Goal: Task Accomplishment & Management: Manage account settings

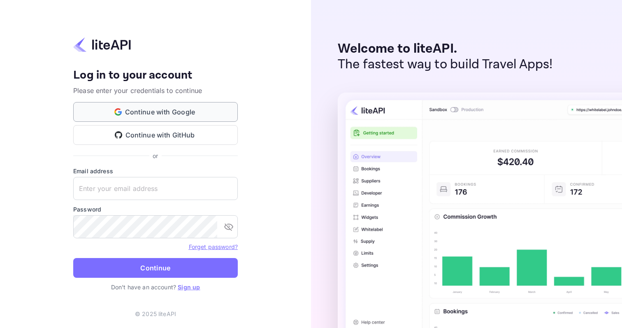
click at [152, 117] on button "Continue with Google" at bounding box center [155, 112] width 165 height 20
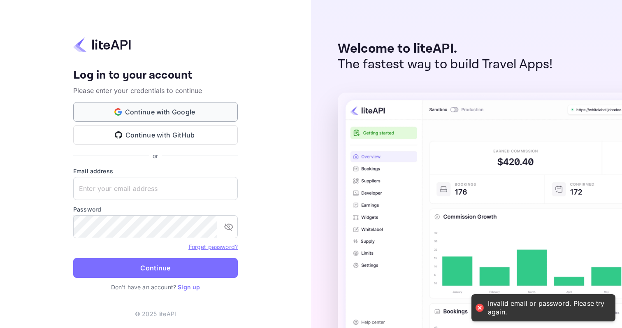
click at [170, 114] on button "Continue with Google" at bounding box center [155, 112] width 165 height 20
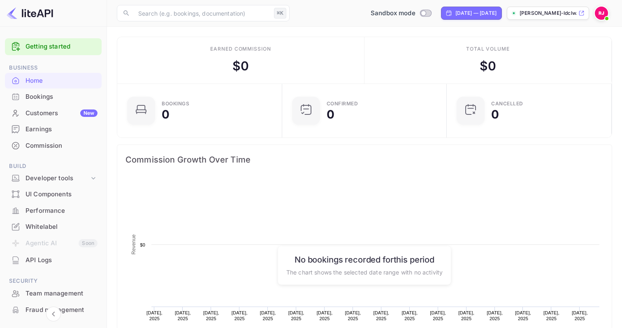
scroll to position [134, 160]
click at [601, 12] on img at bounding box center [601, 13] width 13 height 13
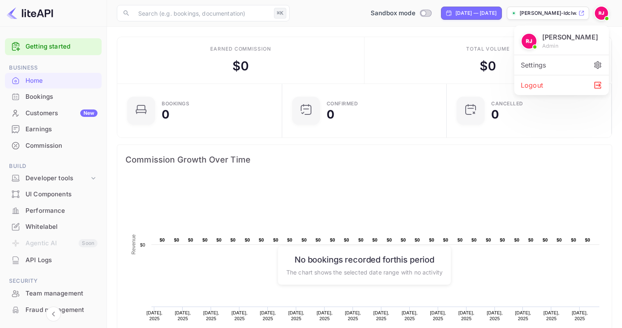
click at [551, 59] on div "Settings" at bounding box center [561, 65] width 95 height 20
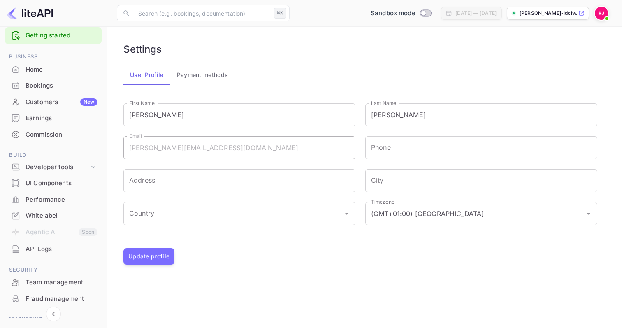
scroll to position [9, 0]
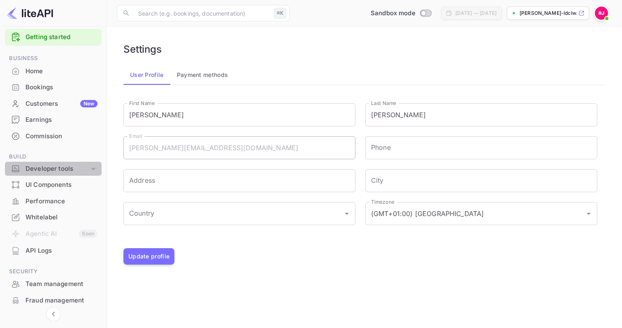
click at [61, 172] on div "Developer tools" at bounding box center [58, 168] width 64 height 9
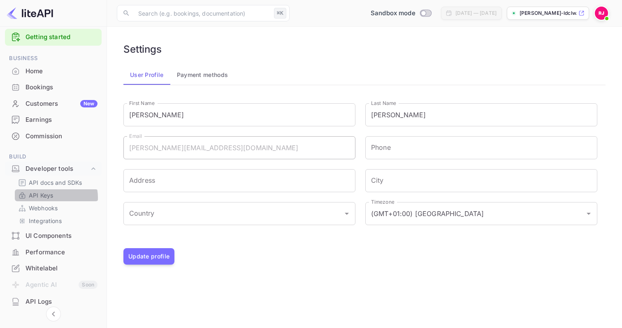
click at [50, 197] on p "API Keys" at bounding box center [41, 195] width 24 height 9
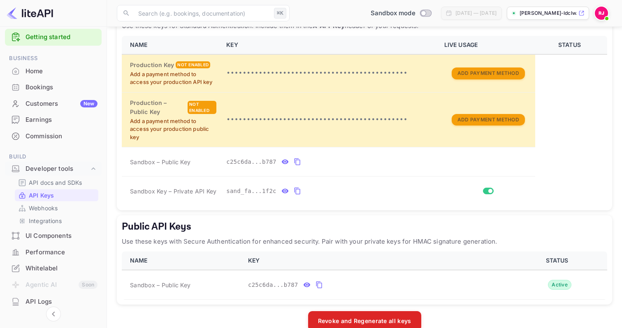
scroll to position [192, 0]
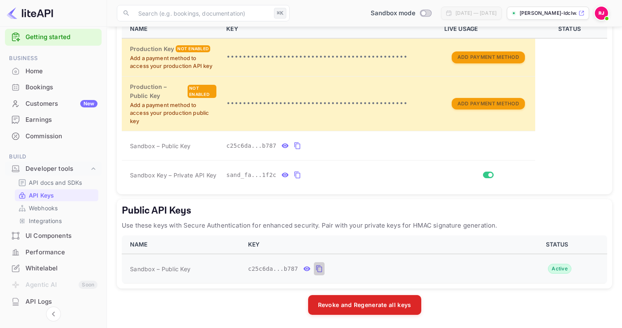
click at [319, 268] on icon "public api keys table" at bounding box center [319, 269] width 7 height 10
